Goal: Task Accomplishment & Management: Use online tool/utility

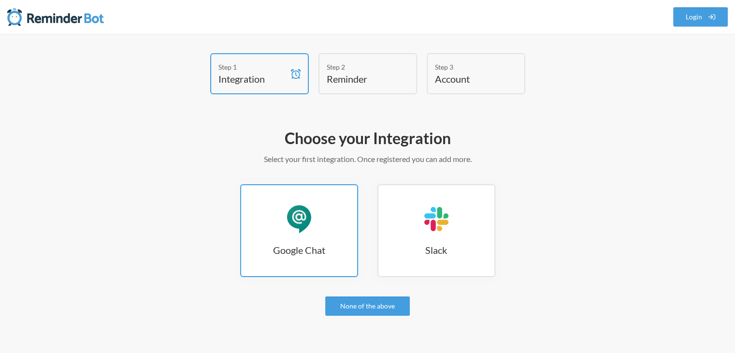
click at [306, 233] on link "Google Chat Google Chat" at bounding box center [299, 230] width 118 height 93
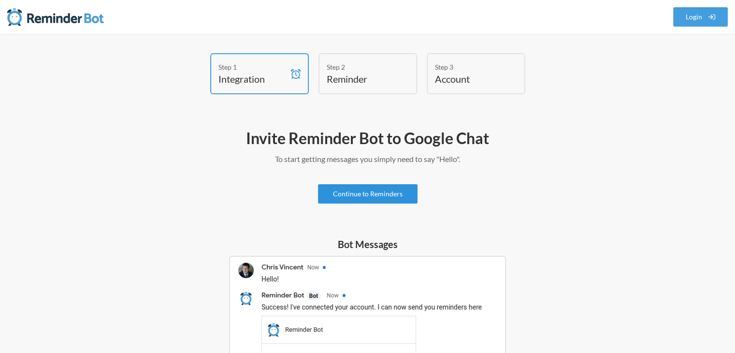
click at [392, 193] on link "Continue to Reminders" at bounding box center [368, 193] width 100 height 19
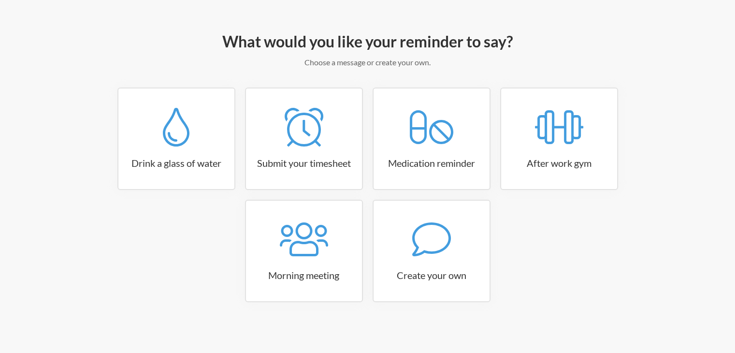
scroll to position [98, 0]
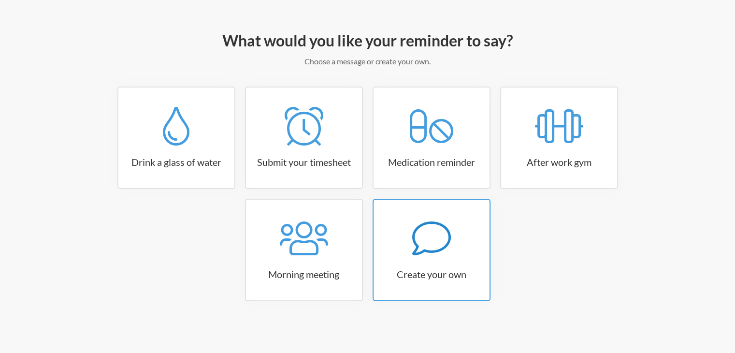
click at [433, 284] on link "Create your own" at bounding box center [432, 250] width 118 height 102
select select "11:30:00"
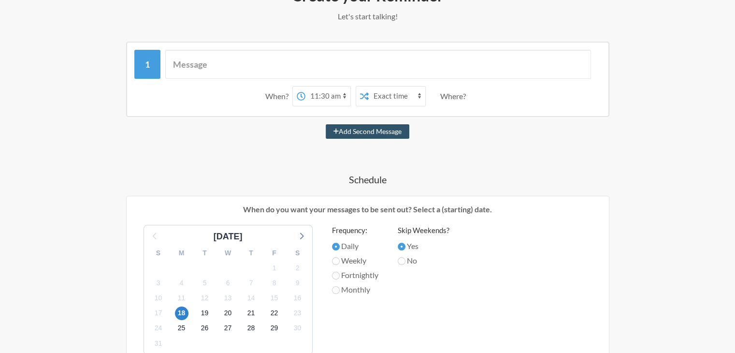
scroll to position [243, 0]
